Goal: Communication & Community: Answer question/provide support

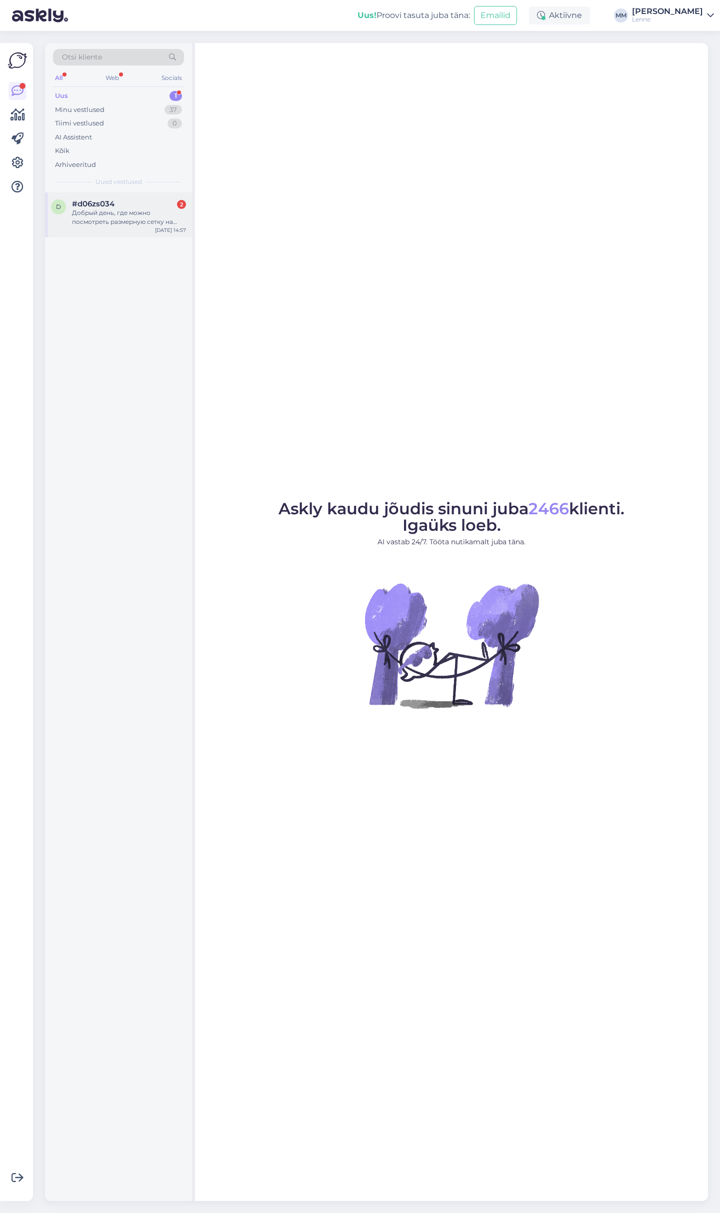
click at [131, 221] on div "Добрый день, где можно посмотреть размерную сетку на раздельные комплекты Ленне" at bounding box center [129, 217] width 114 height 18
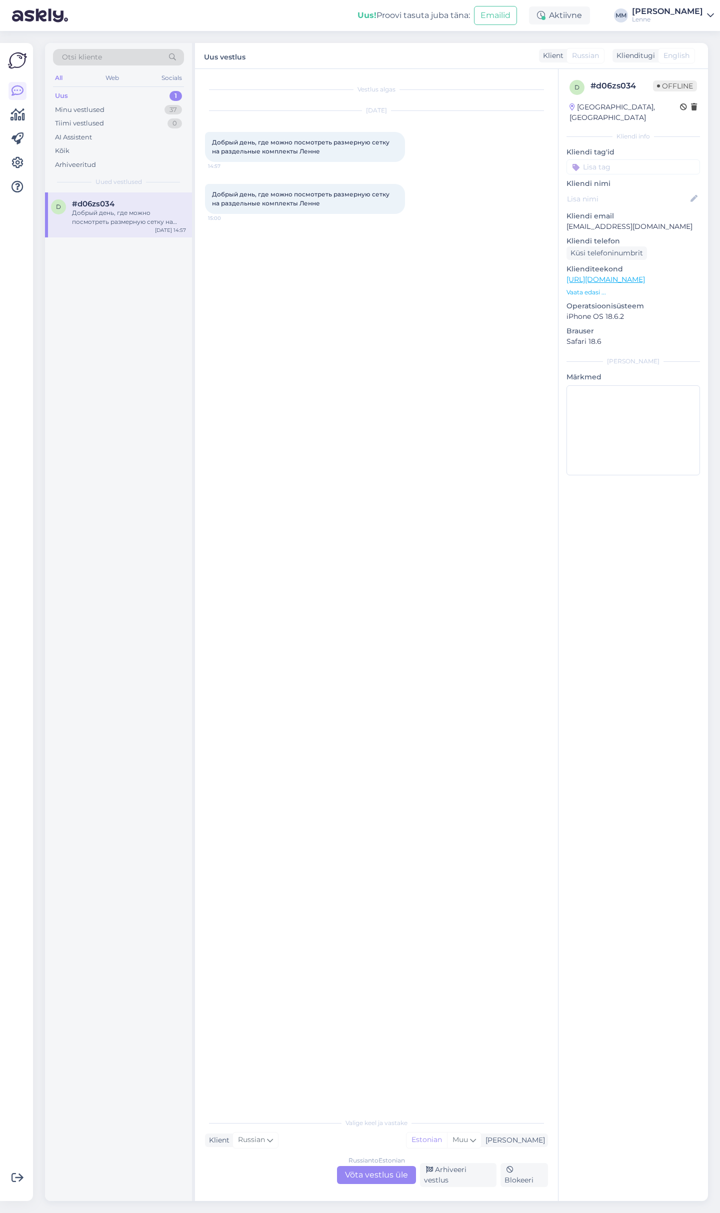
click at [386, 1178] on div "Russian to Estonian Võta vestlus üle" at bounding box center [376, 1175] width 79 height 18
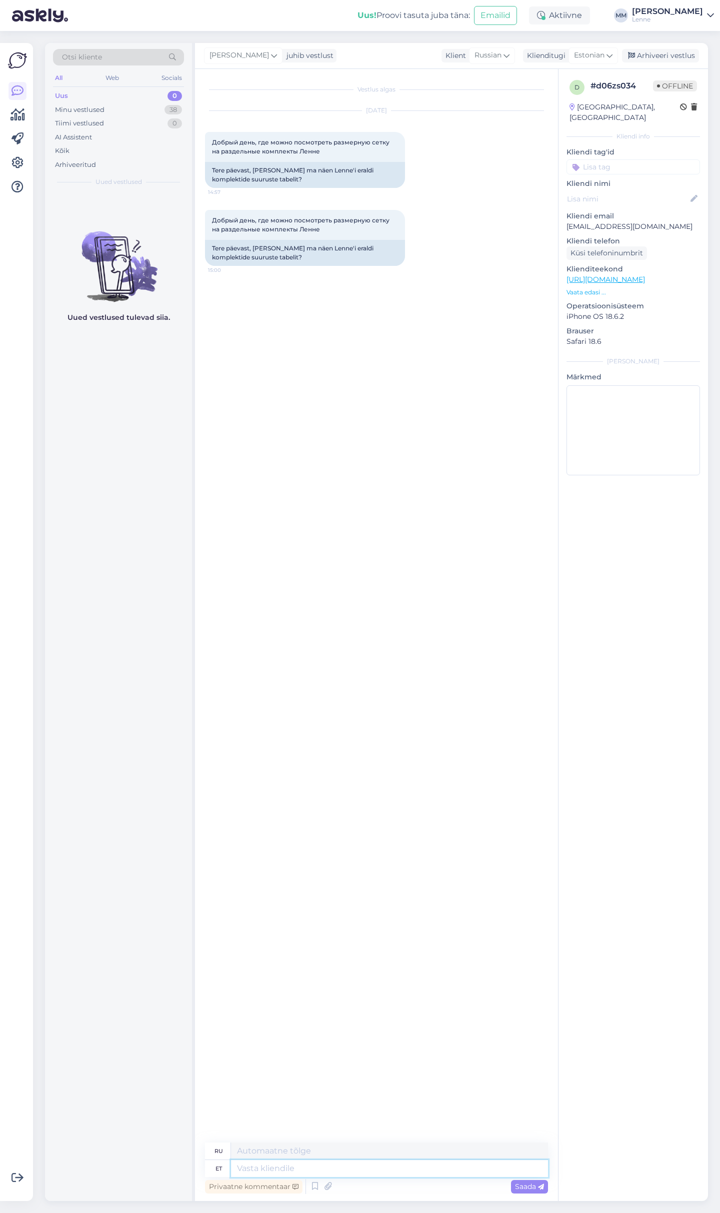
click at [323, 1166] on textarea at bounding box center [389, 1168] width 317 height 17
type textarea "Tere, k"
type textarea "Привет,"
type textarea "Tere, kahjuks"
type textarea "Здравствуйте, к сожалению."
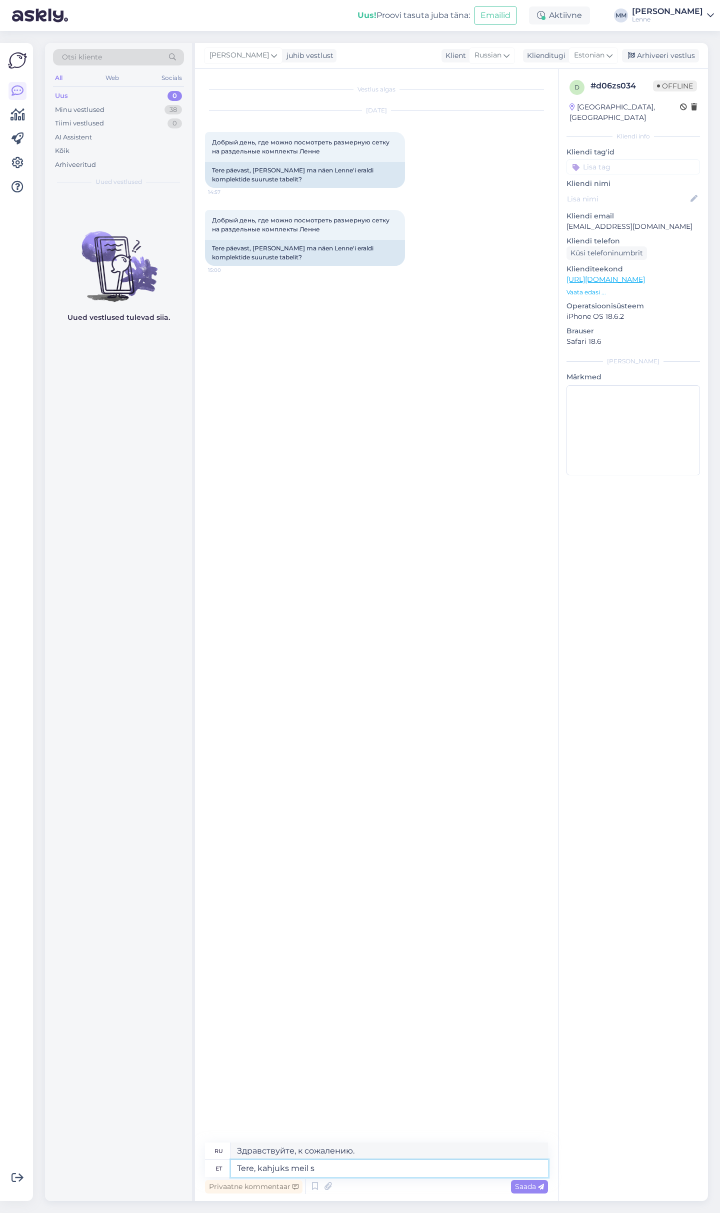
type textarea "Tere, kahjuks meil su"
type textarea "Здравствуйте, к сожалению, мы"
type textarea "Tere, kahjuks meil suuruste ta"
type textarea "Здравствуйте, к сожалению, у нас нет размеров."
type textarea "Tere, kahjuks meil suuruste tabelit ei"
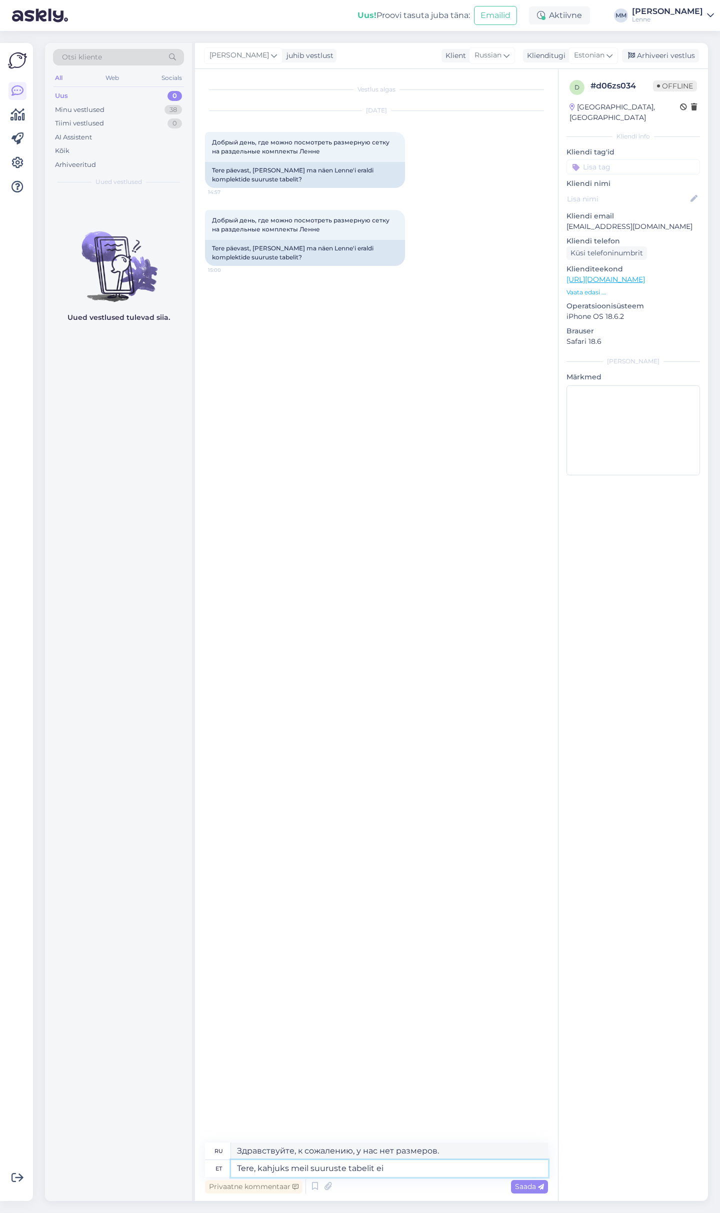
type textarea "Здравствуйте, к сожалению, у нас нет таблицы размеров."
type textarea "Tere, kahjuks meil suuruste tabelit ei ole."
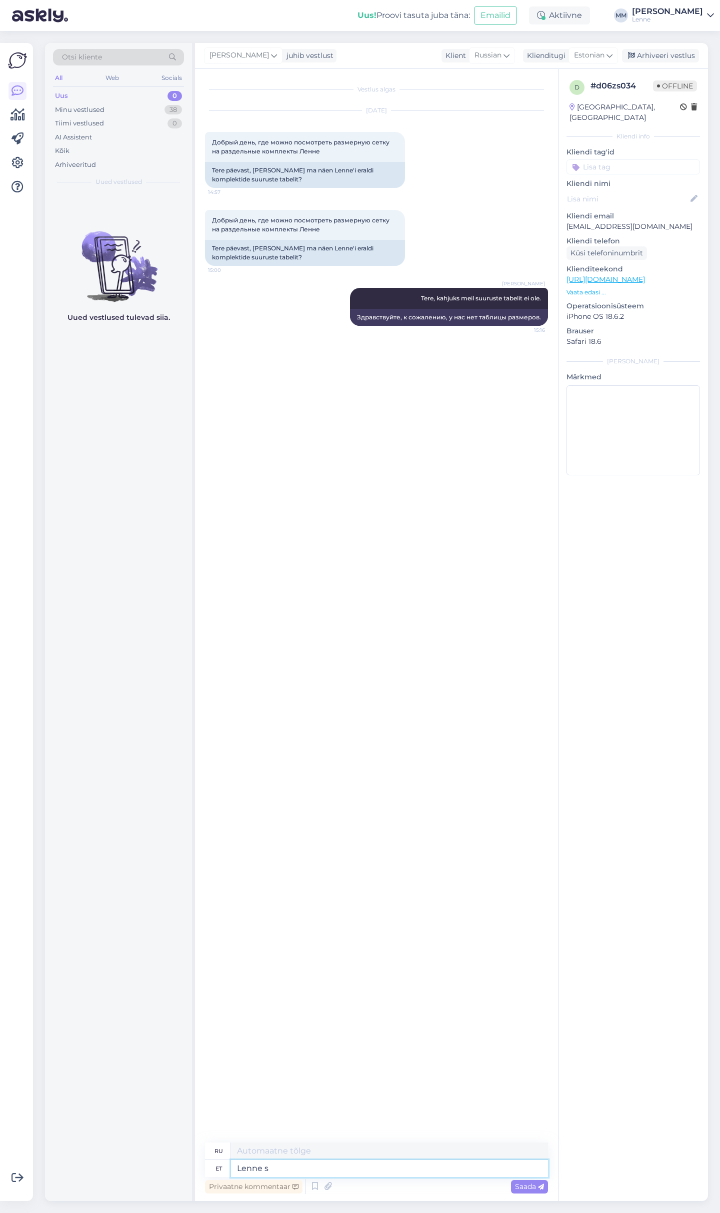
type textarea "Lenne su"
type textarea "Полет"
type textarea "Lenne suurused o"
type textarea "Размеры полета"
type textarea "Lenne suurused on la"
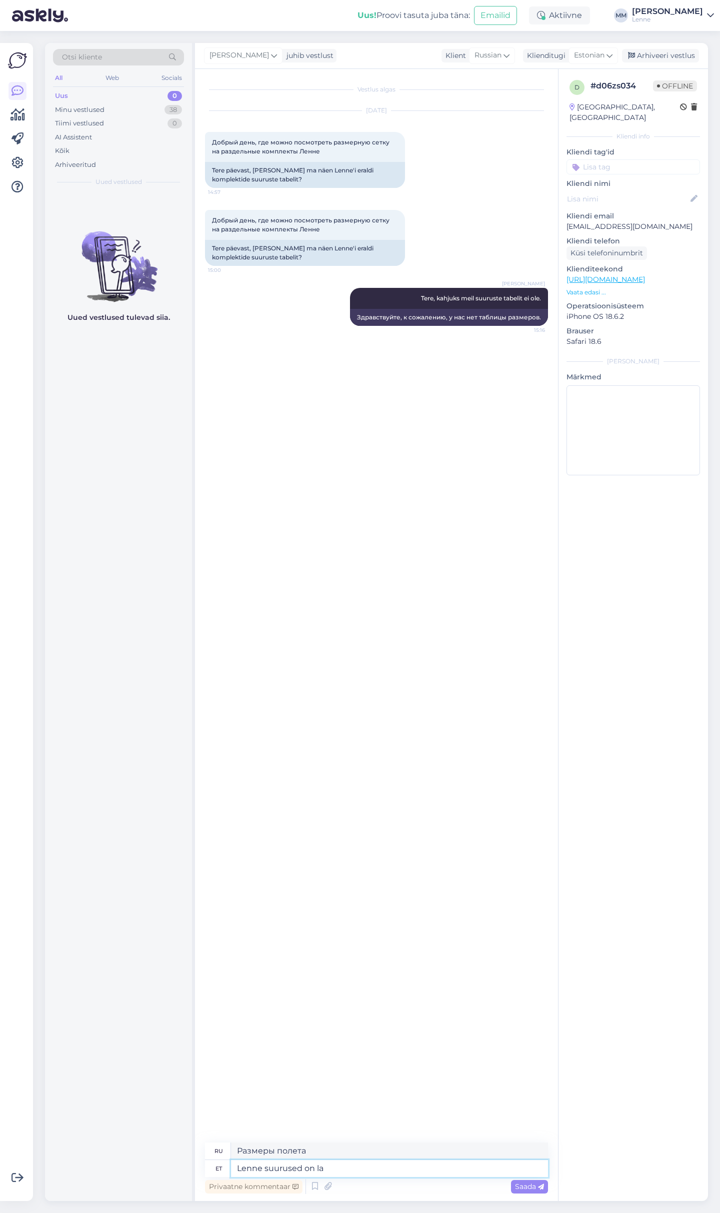
type textarea "Размеры полета:"
type textarea "Lenne suurused on lapse pi"
type textarea "Размеры полета — детские."
type textarea "Lenne suurused on lapse pikkuse j"
type textarea "Размеры полета зависят от роста ребенка."
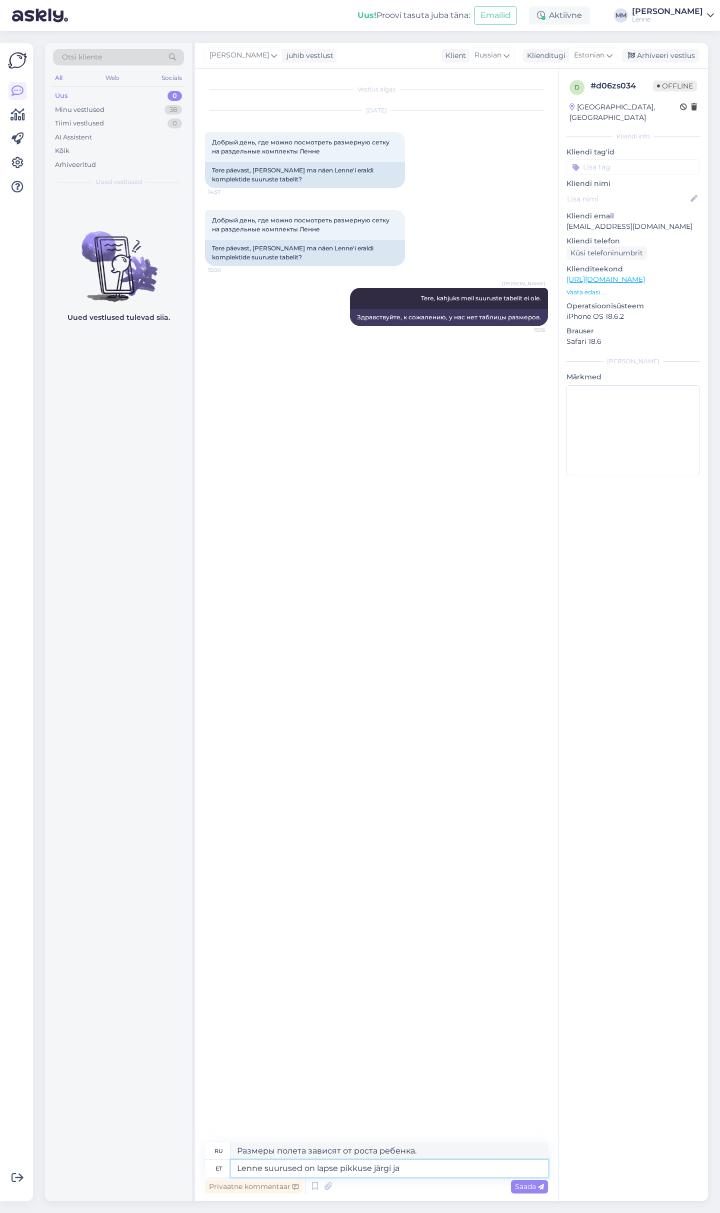
type textarea "Lenne suurused on lapse pikkuse järgi ja l"
type textarea "Размеры полета зависят от роста ребенка и"
type textarea "Lenne suurused on lapse pikkuse järgi ja lisatud o"
type textarea "Размеры полетов зависят от роста ребенка и включены в комплект."
type textarea "Lenne suurused on lapse pikkuse järgi ja lisatud on varu"
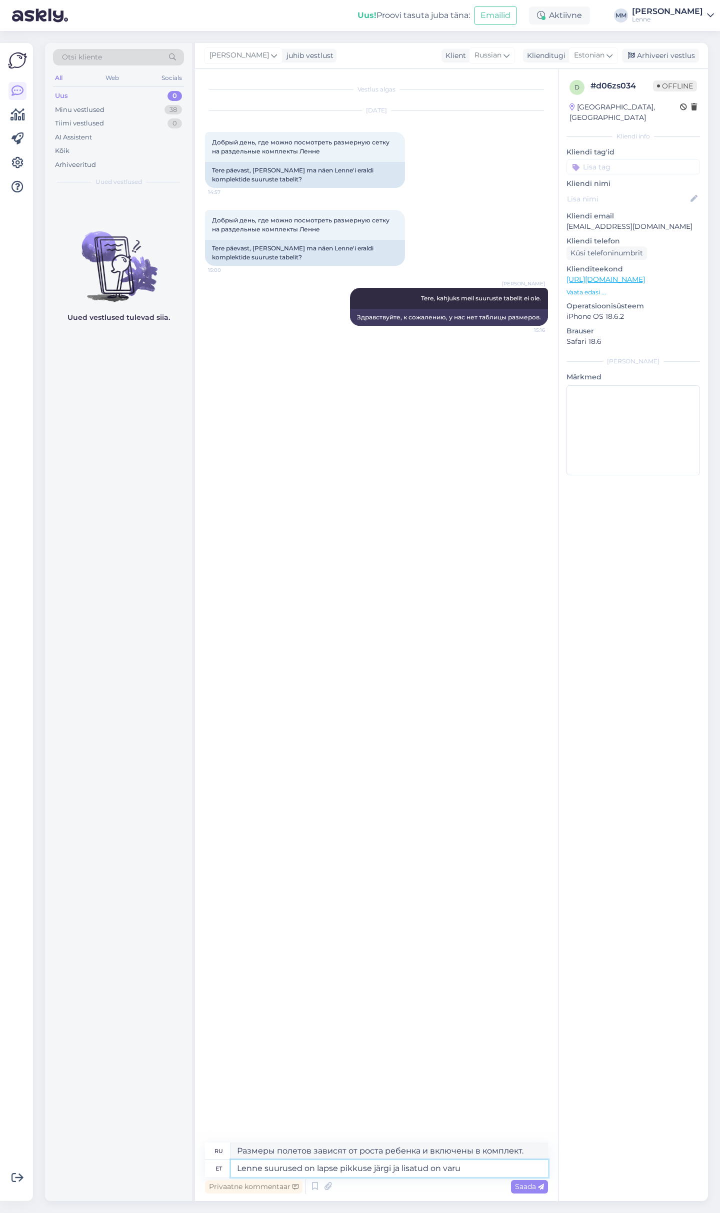
type textarea "Размеры полетов рассчитываются исходя из роста ребенка и имеют небольшой запас."
type textarea "Lenne suurused on lapse pikkuse järgi ja lisatud on varu +3"
type textarea "Размеры полетов рассчитываются исходя из роста ребенка с допуском +3."
type textarea "Lenne suurused on lapse pikkuse järgi ja lisatud on varu +3 cm."
type textarea "Размеры полетов рассчитаны на основе роста ребенка с добавлением запаса +3 см."
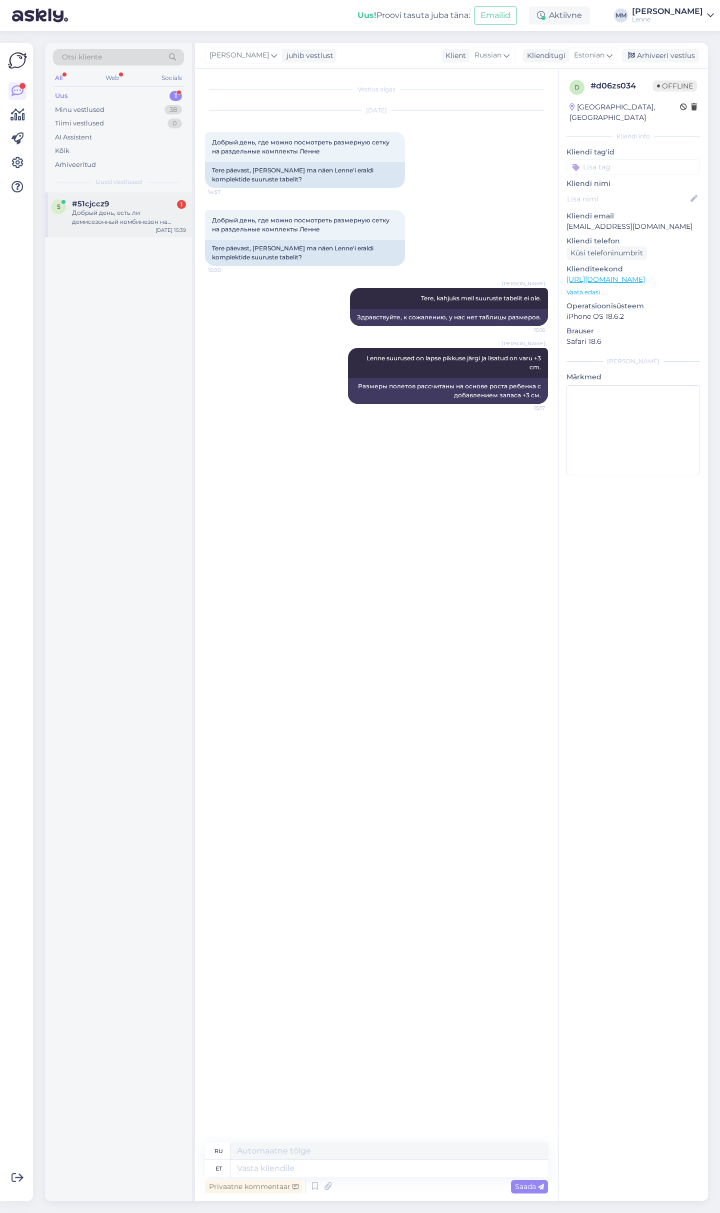
click at [120, 224] on div "Добрый день, есть ли демисезонный комбинезон на девочку ленне 80 р?" at bounding box center [129, 217] width 114 height 18
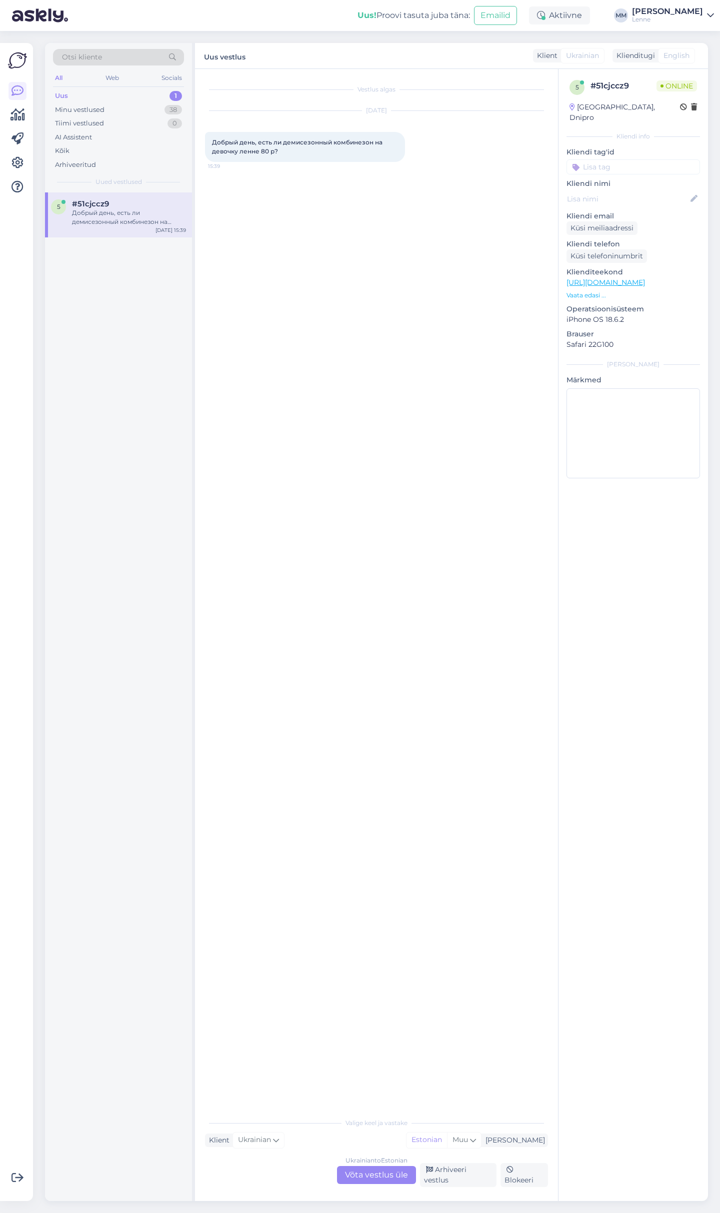
click at [374, 1174] on div "Ukrainian to Estonian Võta vestlus üle" at bounding box center [376, 1175] width 79 height 18
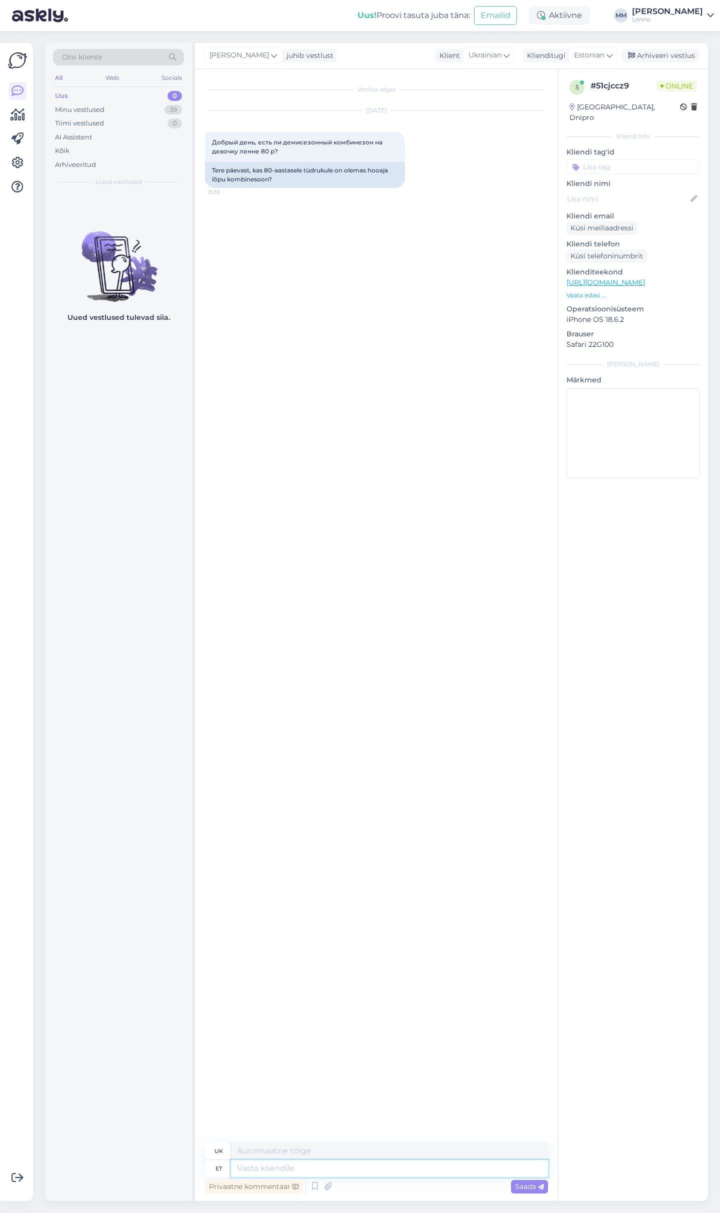
click at [292, 1166] on textarea at bounding box center [389, 1168] width 317 height 17
type textarea "Tere, p"
type textarea "Привіт,"
type textarea "Tere, palun t"
type textarea "Привіт, будь ласка."
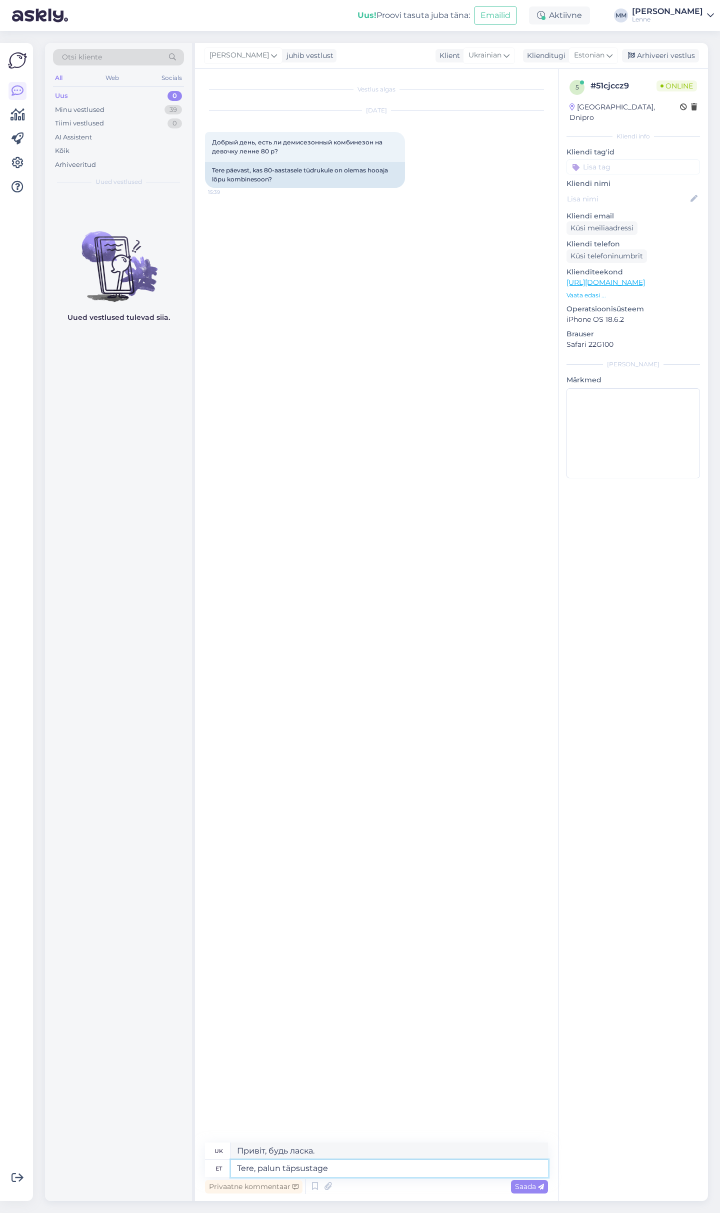
type textarea "Tere, palun täpsustage k"
type textarea "Доброго дня, будь ласка, уточніть."
type textarea "Tere, palun täpsustage küsimust"
type textarea "Доброго дня, будь ласка, уточніть питання."
type textarea "Tere, palun täpsustage küsimust ?"
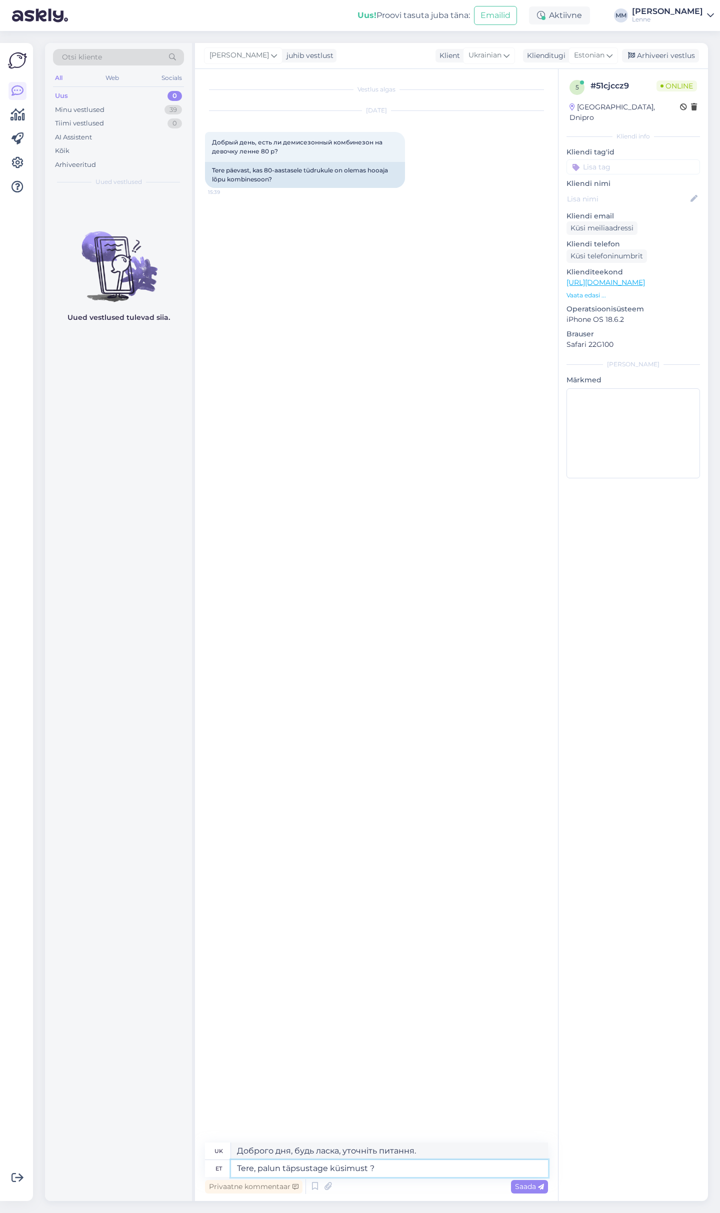
type textarea "Доброго дня, будь ласка, уточніть питання?"
type textarea "Kas la"
type textarea "Є"
type textarea "Kas lapse pikku"
type textarea "Чи дитина?"
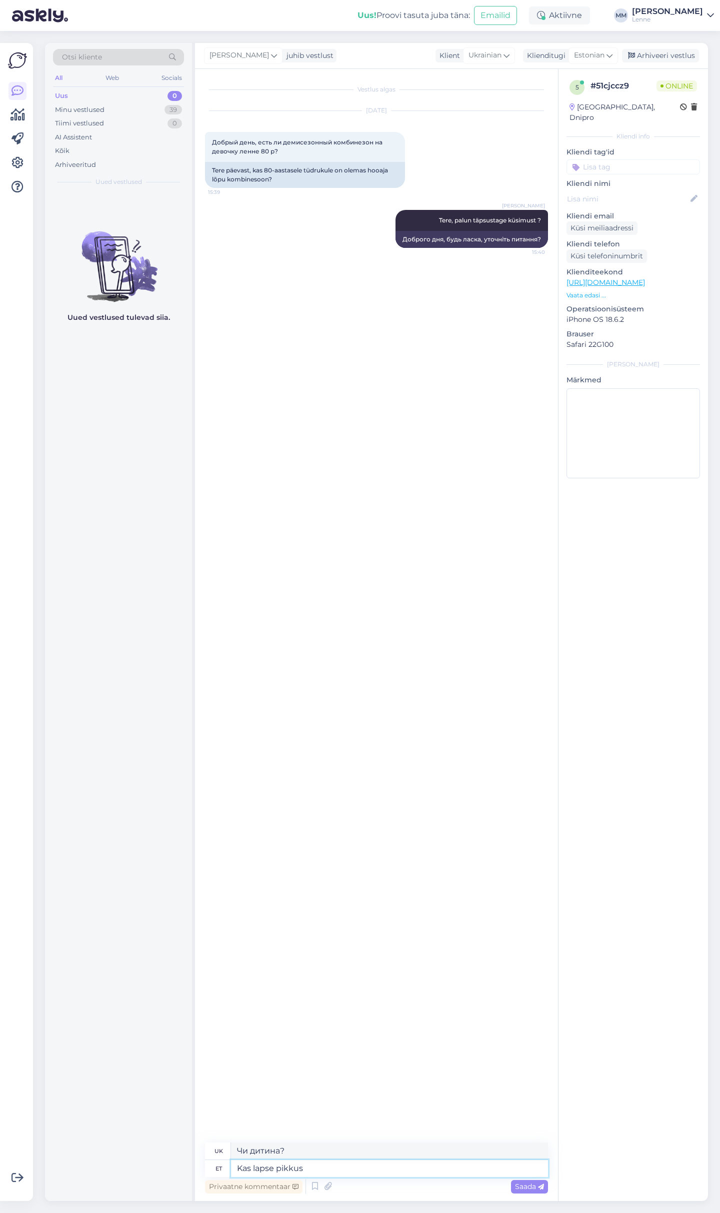
type textarea "Kas lapse pikkus o"
type textarea "Чи є зріст дитини"
type textarea "Kas lapse pikkus on 80"
type textarea "Зріст дитини 80?"
type textarea "Kas lapse pikkus on 80 cm ?"
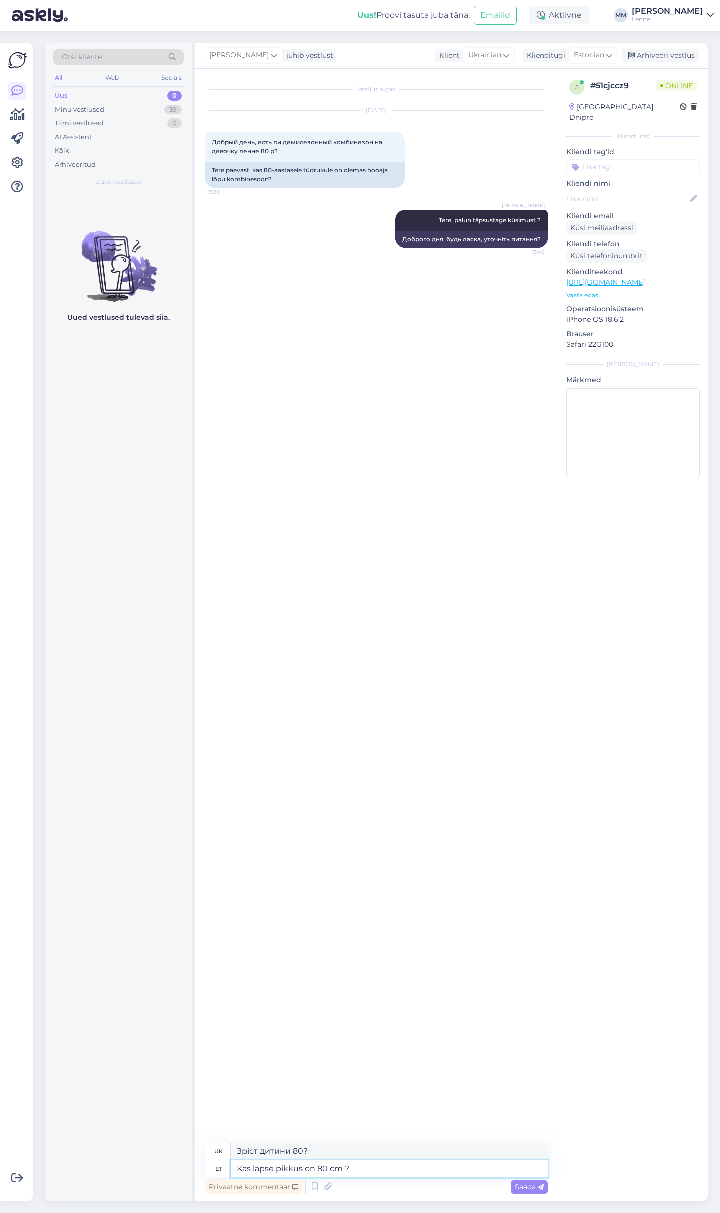
type textarea "Зріст дитини 80 см?"
click at [300, 1168] on textarea at bounding box center [389, 1168] width 317 height 17
type textarea "Suur v"
type textarea "Великий"
type textarea "Suur valik too"
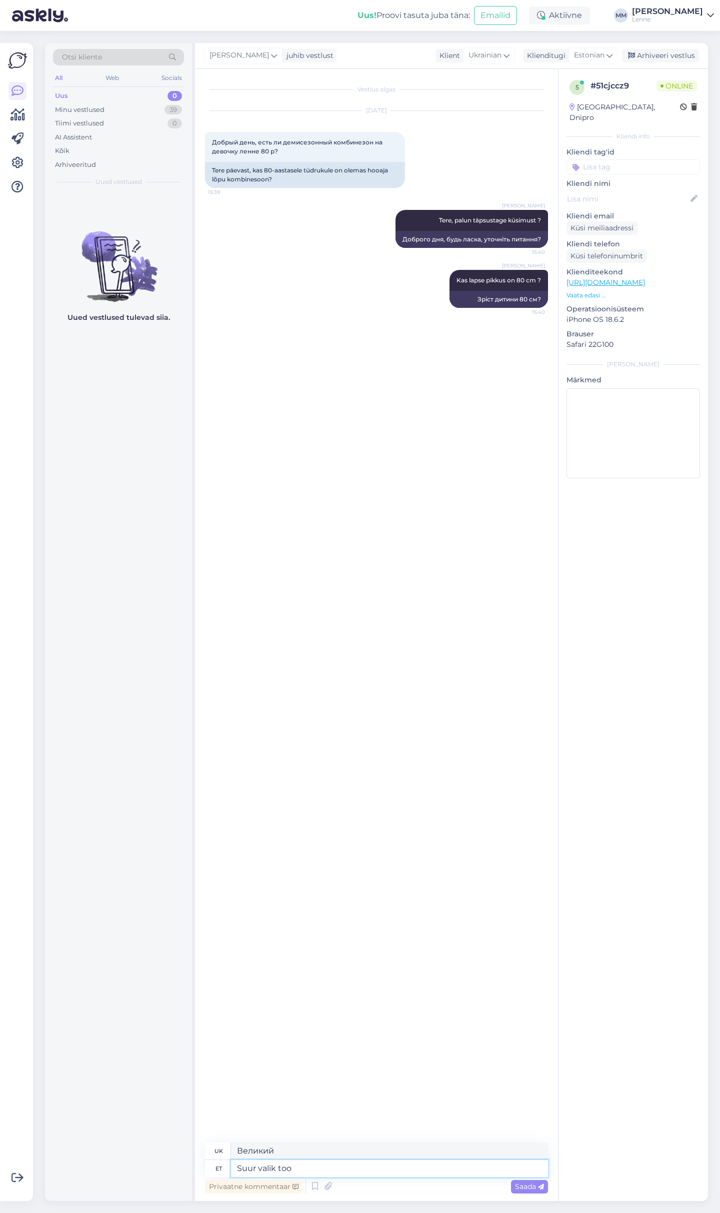
type textarea "Великий вибір"
type textarea "Suur valik tooteid o"
type textarea "Великий вибір товарів"
type textarea "Suur valik tooteid on m"
type textarea "Великий вибір товарів [PERSON_NAME]"
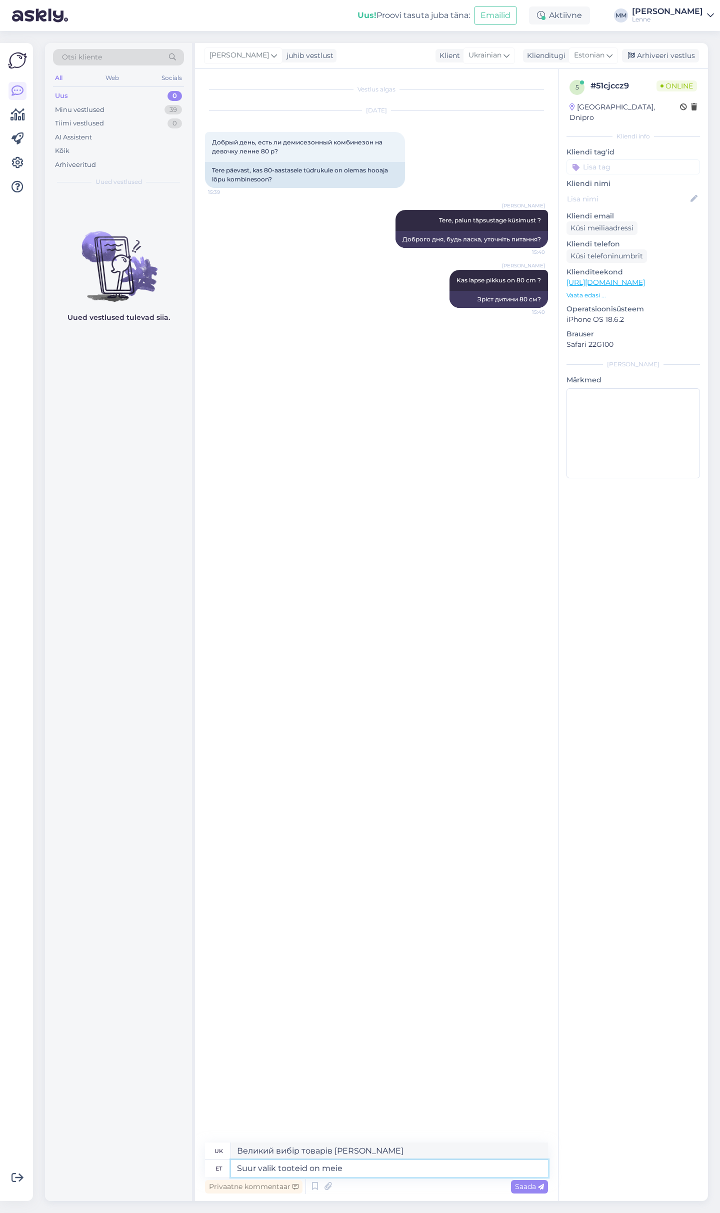
type textarea "Suur valik tooteid on meie"
type textarea "У нас великий вибір товарів"
type textarea "Suur valik tooteid on meie E-poes:"
type textarea "У нашому інтернет-магазині представлений широкий вибір товарів:"
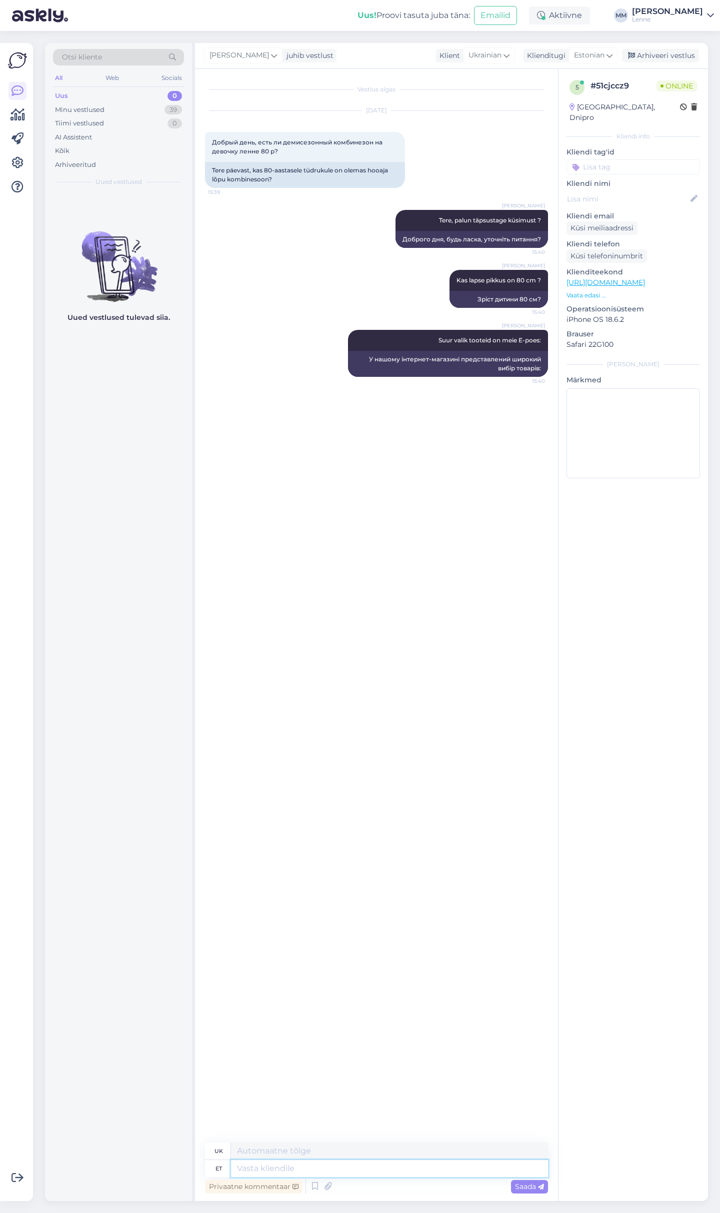
paste textarea "CC823471526EE"
type textarea "CC823471526EE"
click at [323, 1165] on textarea "CC823471526EE" at bounding box center [389, 1168] width 317 height 17
drag, startPoint x: 324, startPoint y: 1165, endPoint x: 215, endPoint y: 1165, distance: 108.9
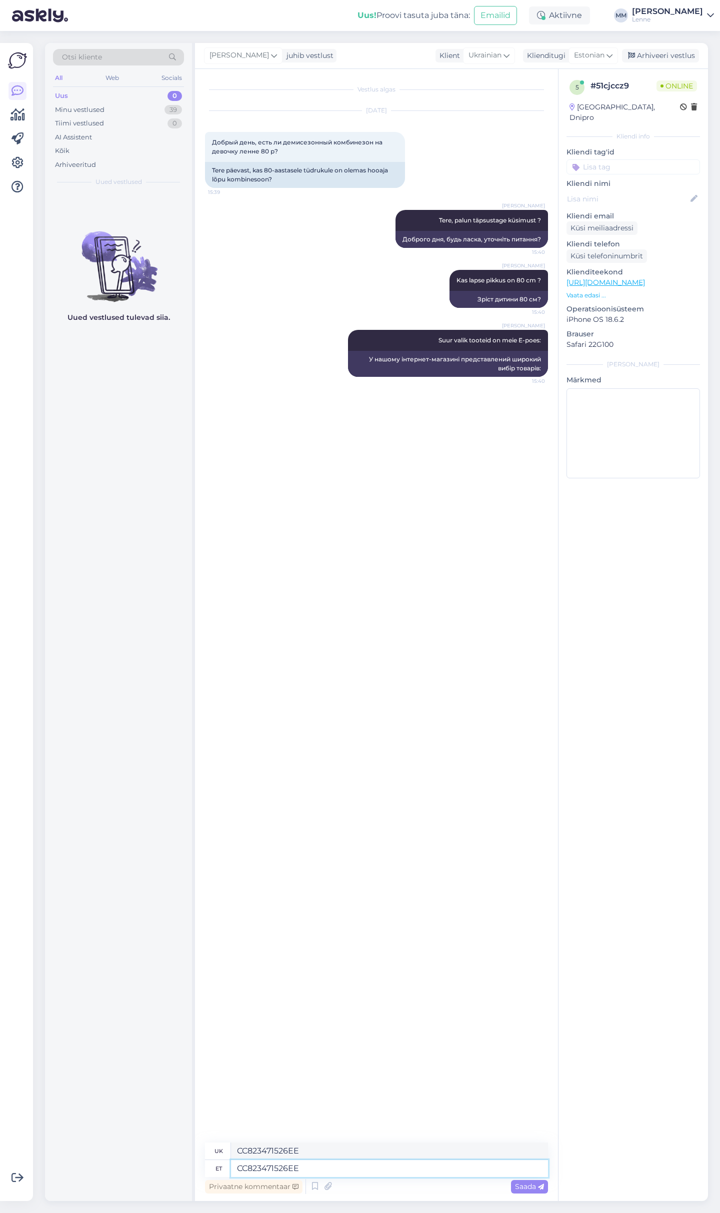
click at [231, 1165] on textarea "CC823471526EE" at bounding box center [389, 1168] width 317 height 17
paste textarea "[URL][DOMAIN_NAME]"
type textarea "[URL][DOMAIN_NAME]"
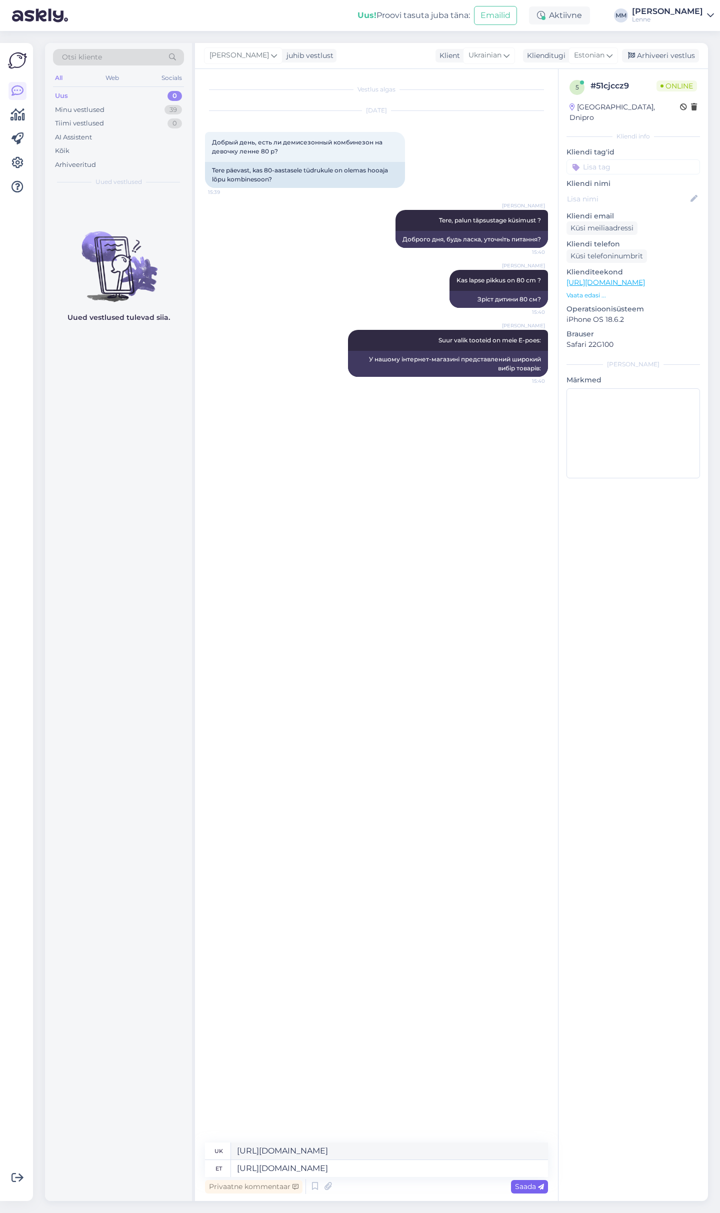
click at [517, 1188] on span "Saada" at bounding box center [529, 1186] width 29 height 9
